Goal: Navigation & Orientation: Find specific page/section

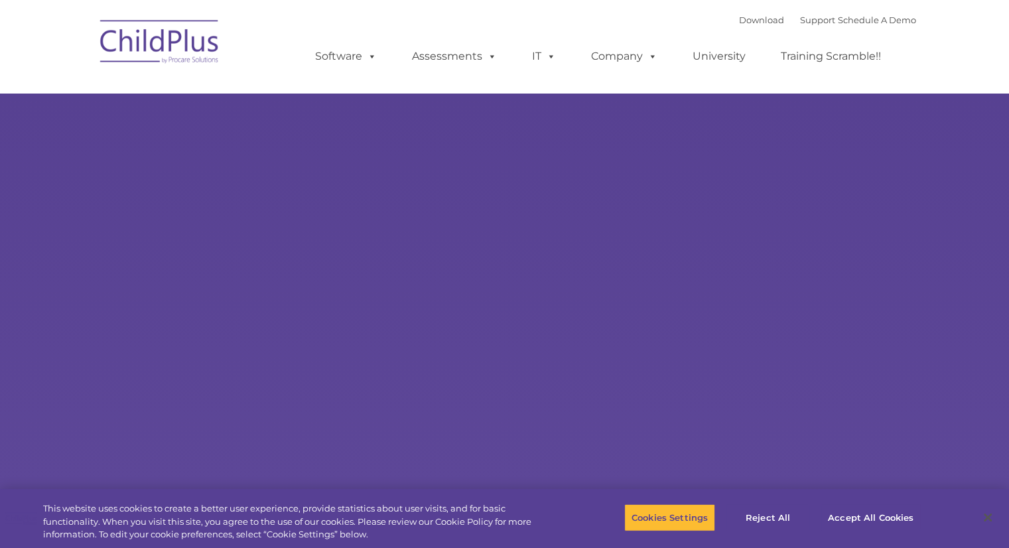
select select "MEDIUM"
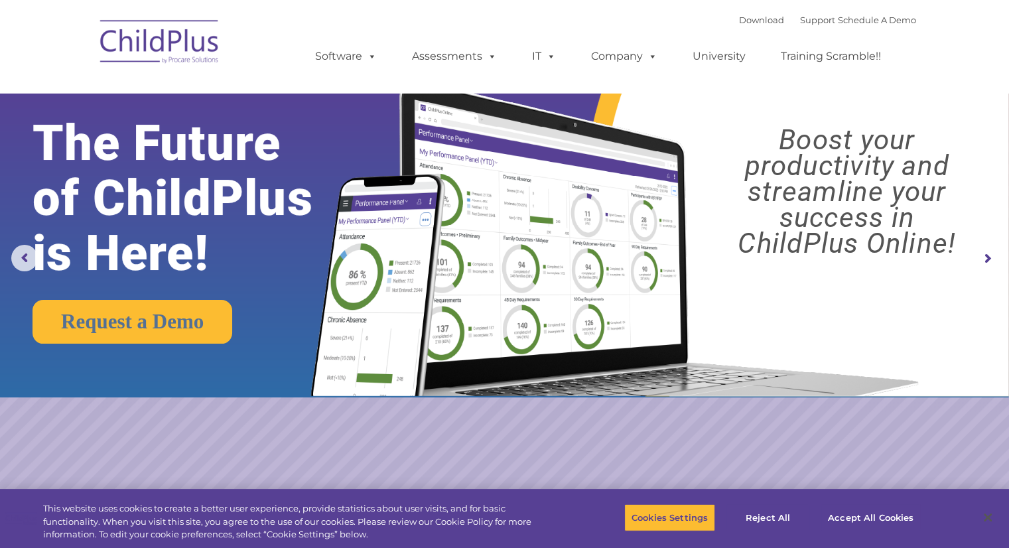
click at [149, 34] on img at bounding box center [159, 44] width 133 height 66
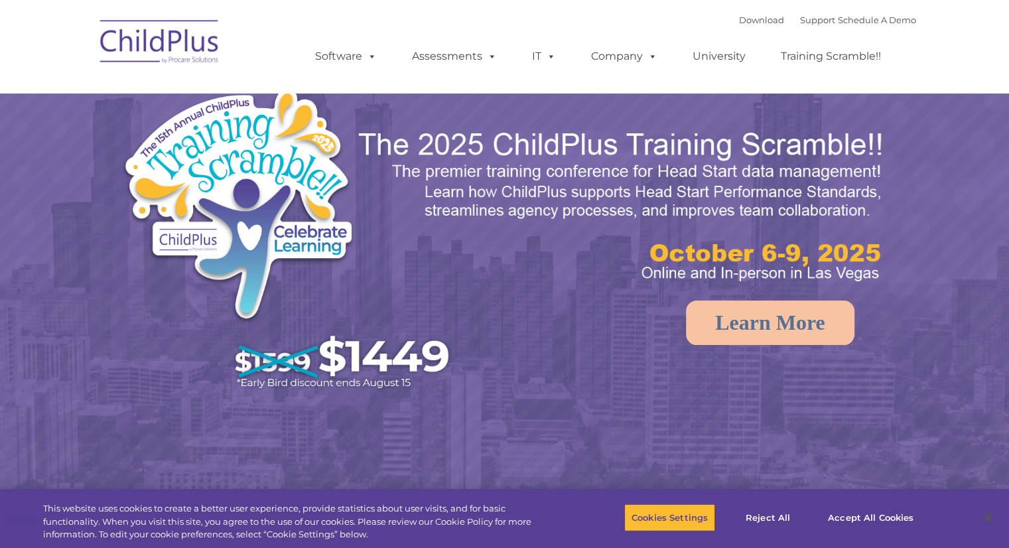
select select "MEDIUM"
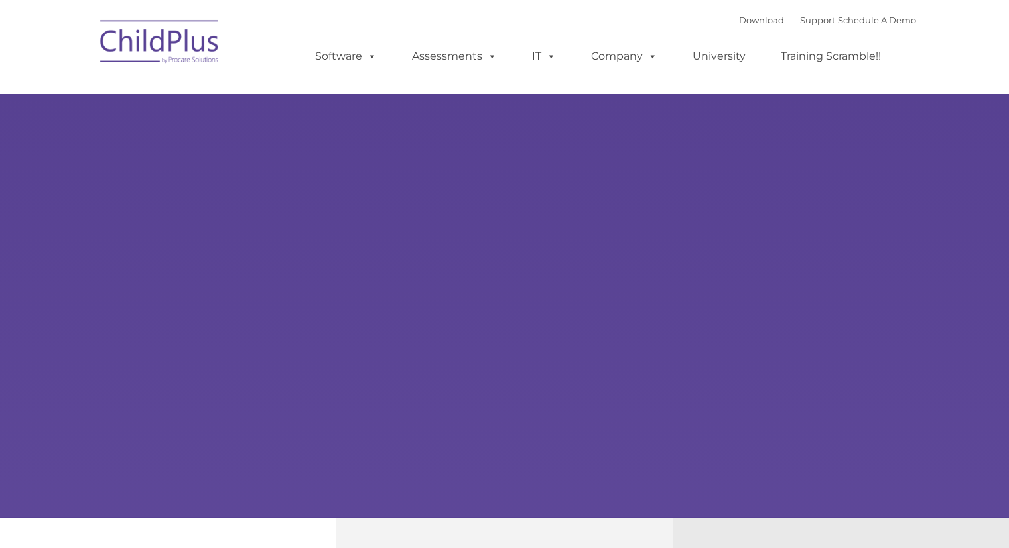
type input ""
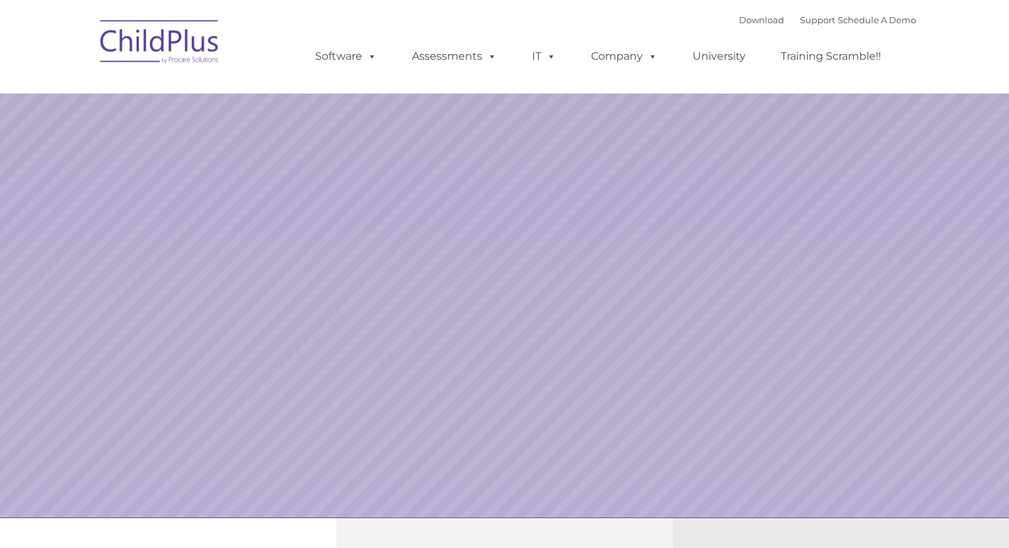
select select "MEDIUM"
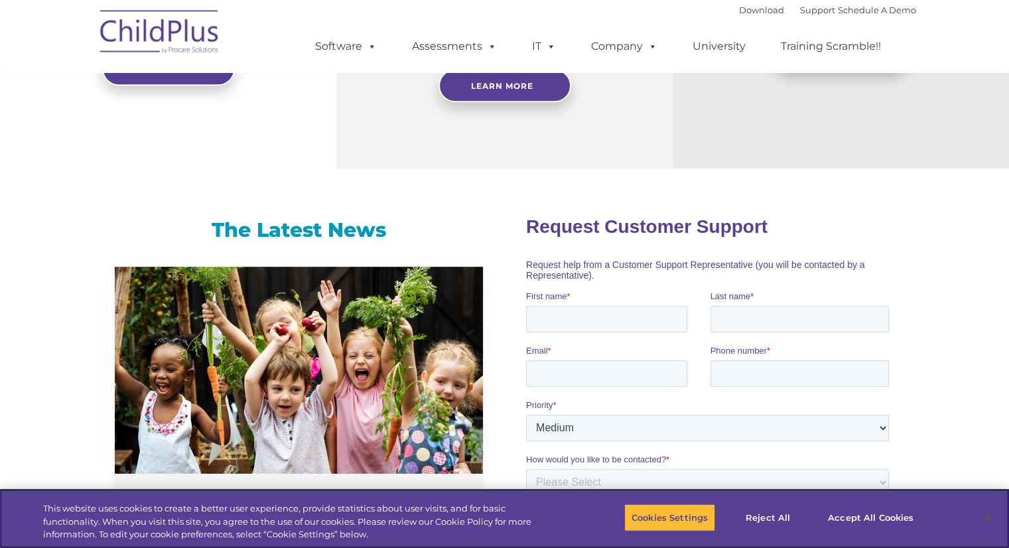
scroll to position [704, 0]
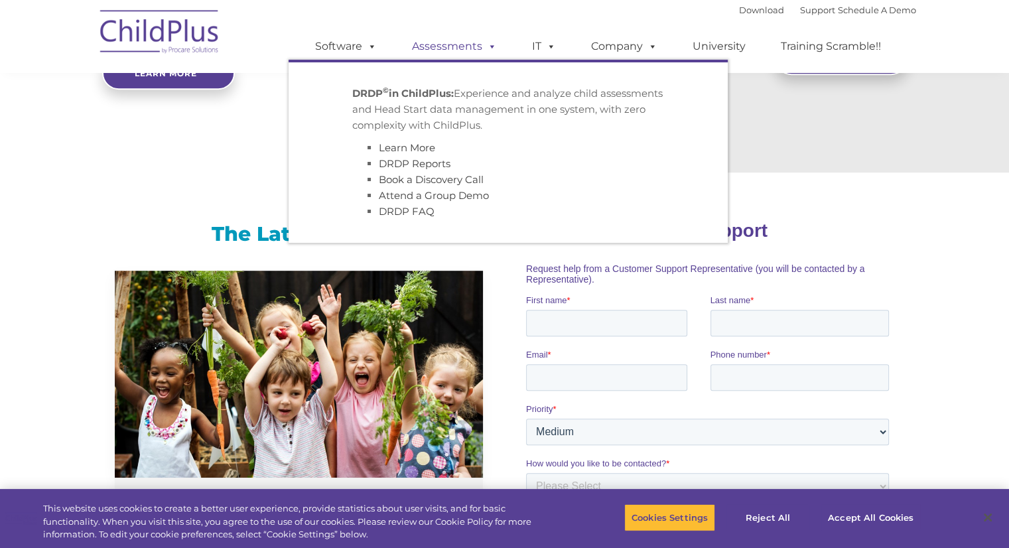
click at [441, 46] on link "Assessments" at bounding box center [453, 46] width 111 height 27
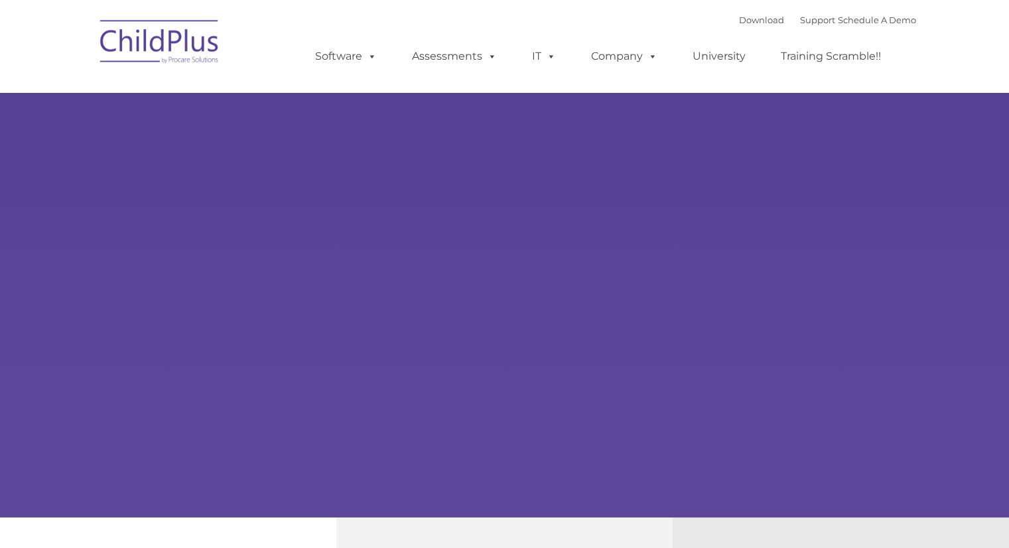
type input ""
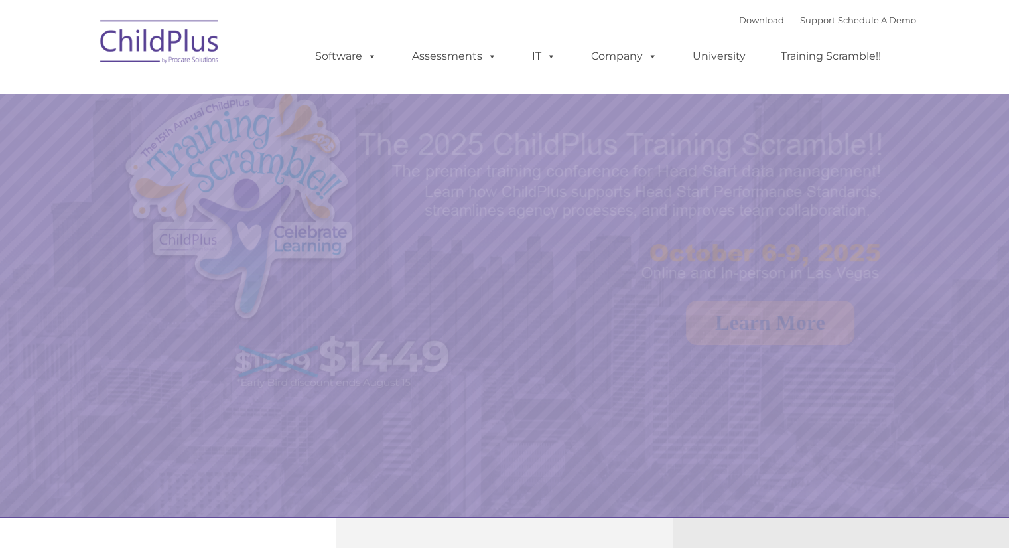
select select "MEDIUM"
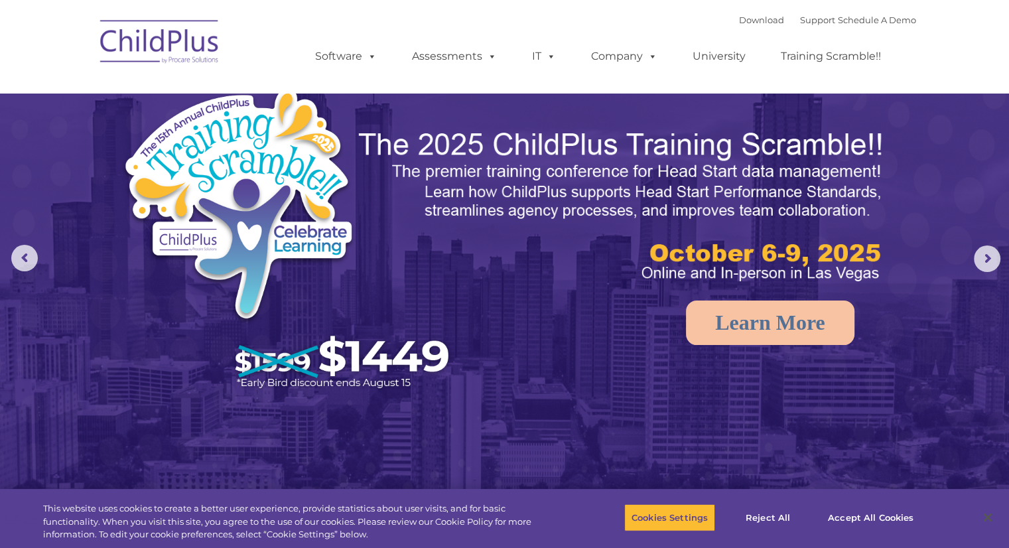
click at [158, 48] on img at bounding box center [159, 44] width 133 height 66
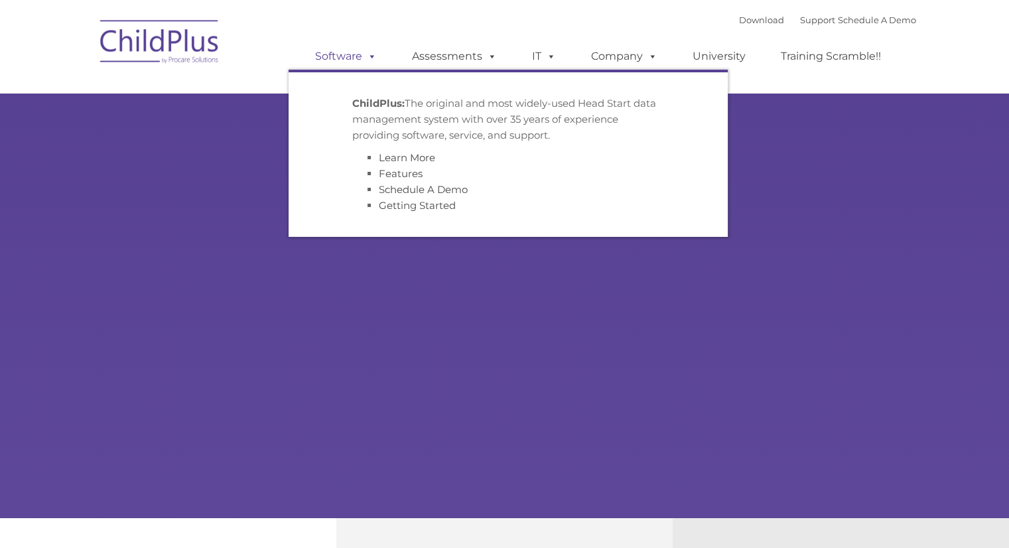
type input ""
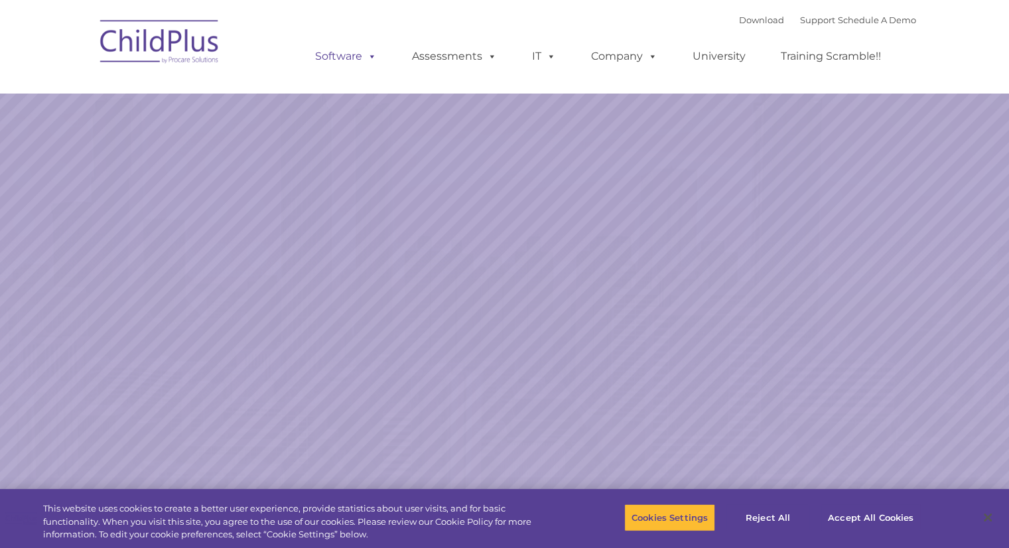
select select "MEDIUM"
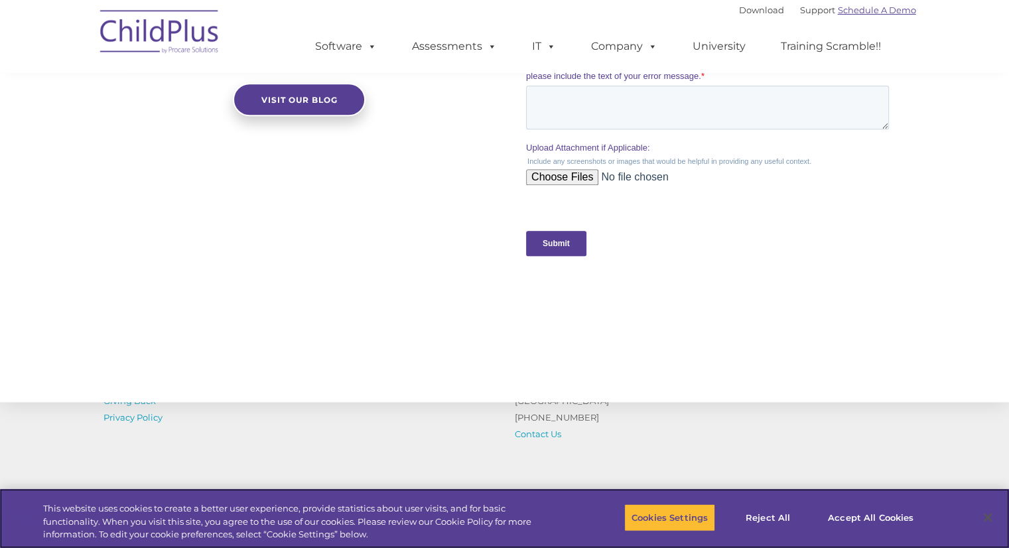
scroll to position [1290, 0]
